Goal: Information Seeking & Learning: Check status

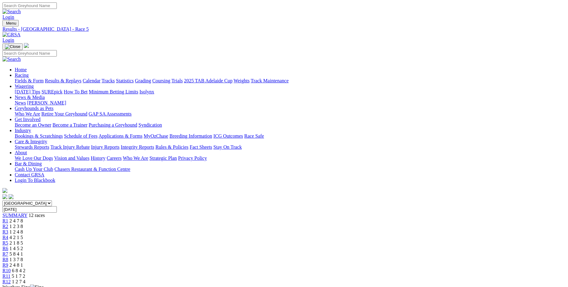
click at [8, 246] on span "R6" at bounding box center [5, 248] width 6 height 5
click at [8, 251] on span "R7" at bounding box center [5, 253] width 6 height 5
click at [8, 257] on span "R8" at bounding box center [5, 259] width 6 height 5
click at [8, 235] on span "R4" at bounding box center [5, 237] width 6 height 5
click at [8, 229] on span "R3" at bounding box center [5, 231] width 6 height 5
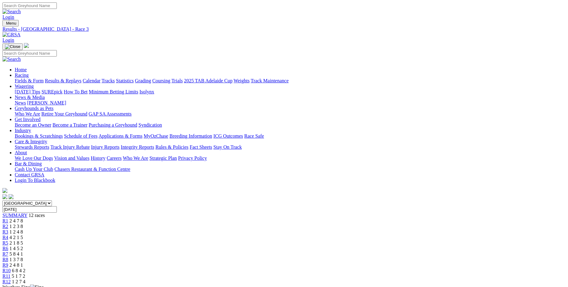
click at [8, 224] on link "R2" at bounding box center [5, 226] width 6 height 5
click at [8, 218] on link "R1" at bounding box center [5, 220] width 6 height 5
click at [8, 262] on span "R9" at bounding box center [5, 264] width 6 height 5
